Goal: Task Accomplishment & Management: Manage account settings

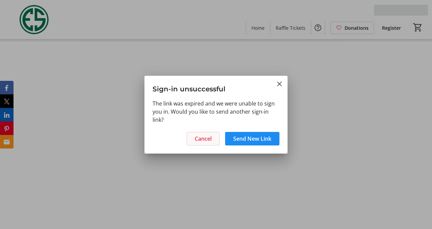
click at [206, 140] on span "Cancel" at bounding box center [203, 138] width 17 height 8
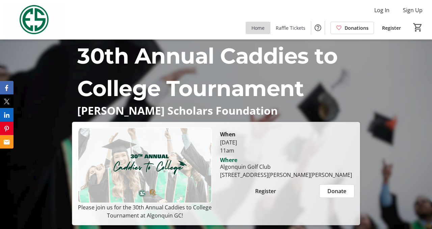
click at [259, 31] on span at bounding box center [258, 28] width 24 height 16
click at [260, 28] on span "Home" at bounding box center [258, 27] width 13 height 7
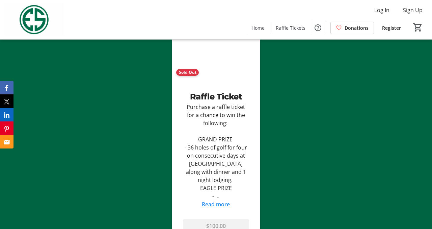
scroll to position [1257, 0]
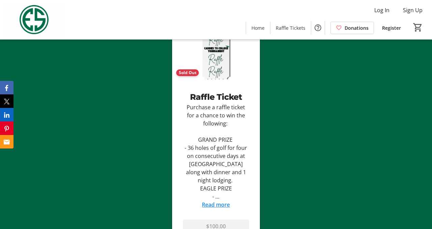
click at [213, 201] on link "Read more" at bounding box center [216, 204] width 28 height 7
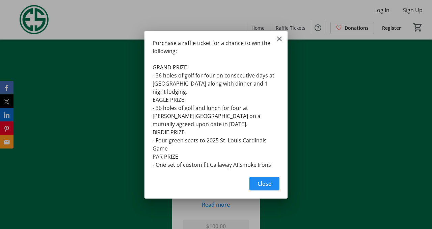
scroll to position [0, 0]
click at [279, 40] on mat-icon "Close" at bounding box center [280, 39] width 8 height 8
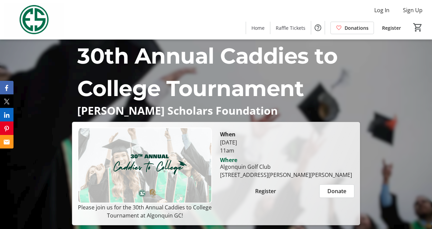
click at [37, 21] on img at bounding box center [34, 20] width 60 height 34
click at [257, 30] on span "Home" at bounding box center [258, 27] width 13 height 7
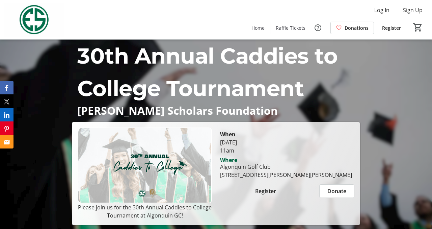
click at [36, 20] on img at bounding box center [34, 20] width 60 height 34
click at [380, 11] on span "Log In" at bounding box center [382, 10] width 15 height 8
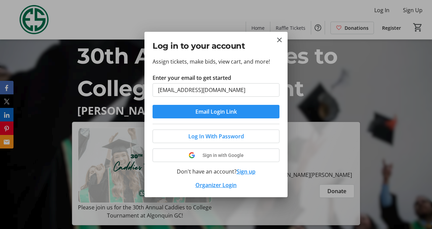
type input "[EMAIL_ADDRESS][DOMAIN_NAME]"
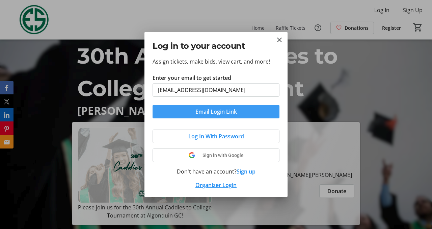
click at [219, 111] on span "Email Login Link" at bounding box center [217, 111] width 42 height 8
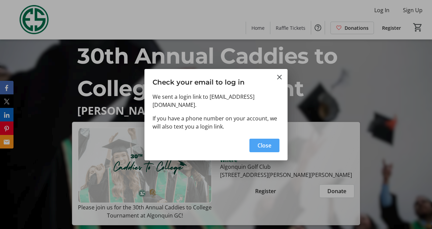
click at [262, 141] on span "Close" at bounding box center [265, 145] width 14 height 8
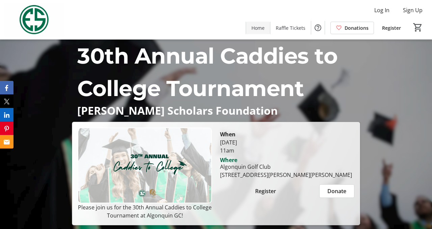
click at [257, 28] on span "Home" at bounding box center [258, 27] width 13 height 7
